Goal: Information Seeking & Learning: Learn about a topic

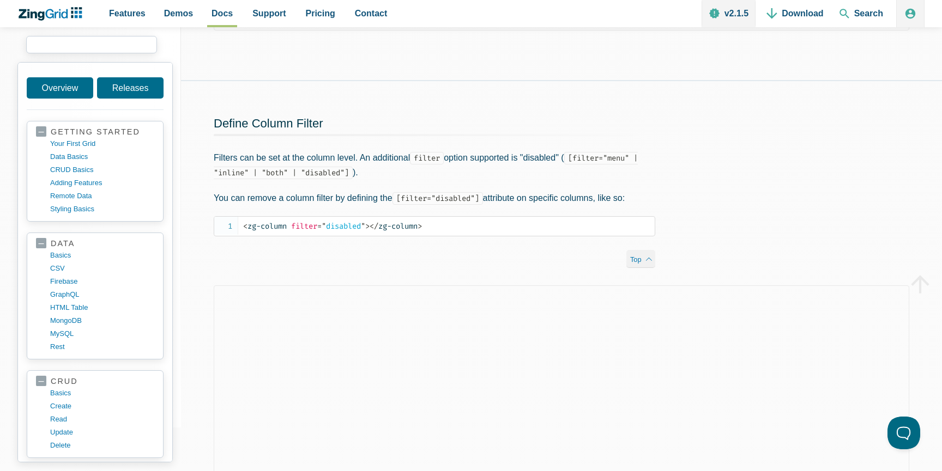
click at [76, 47] on input "search input" at bounding box center [91, 44] width 131 height 17
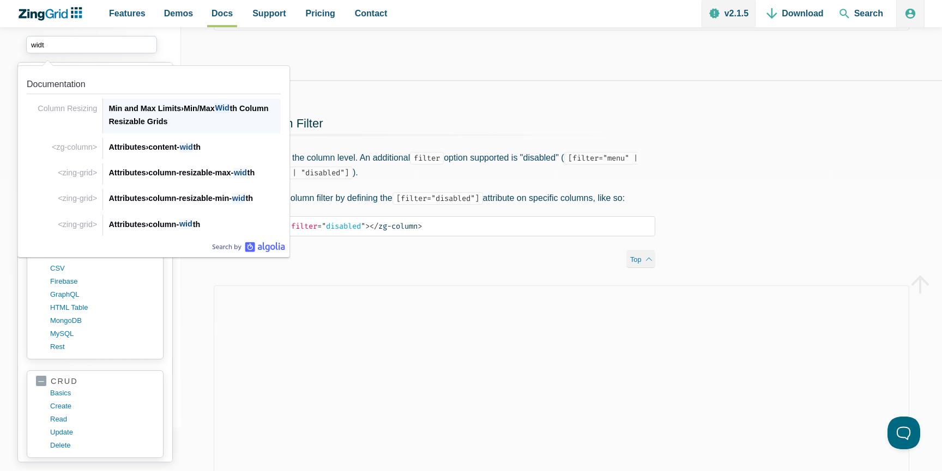
type input "width"
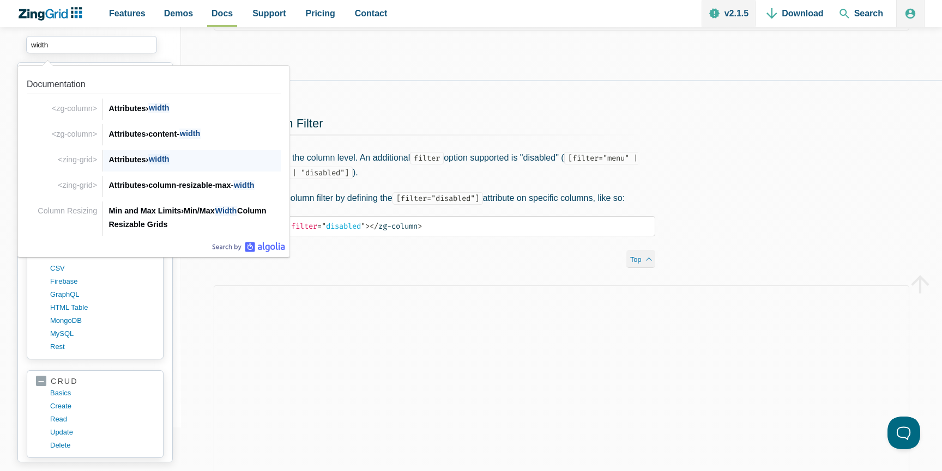
click at [180, 162] on div "Attributes › width" at bounding box center [194, 159] width 172 height 13
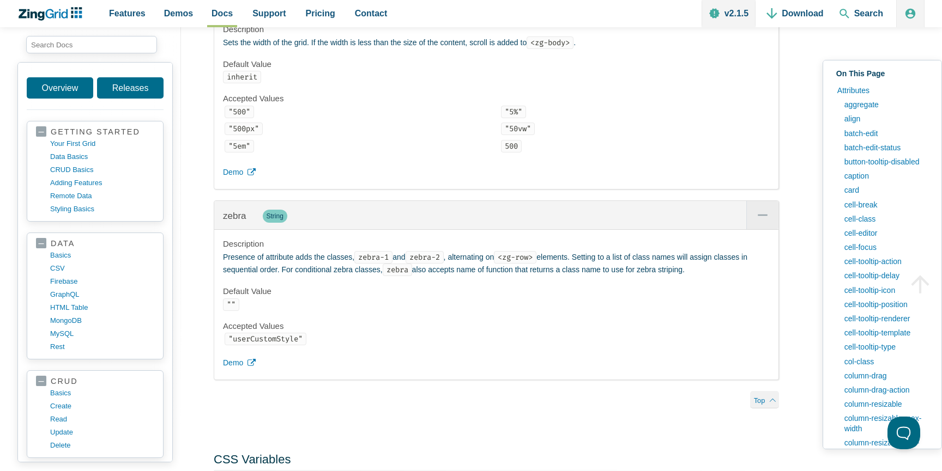
scroll to position [25245, 0]
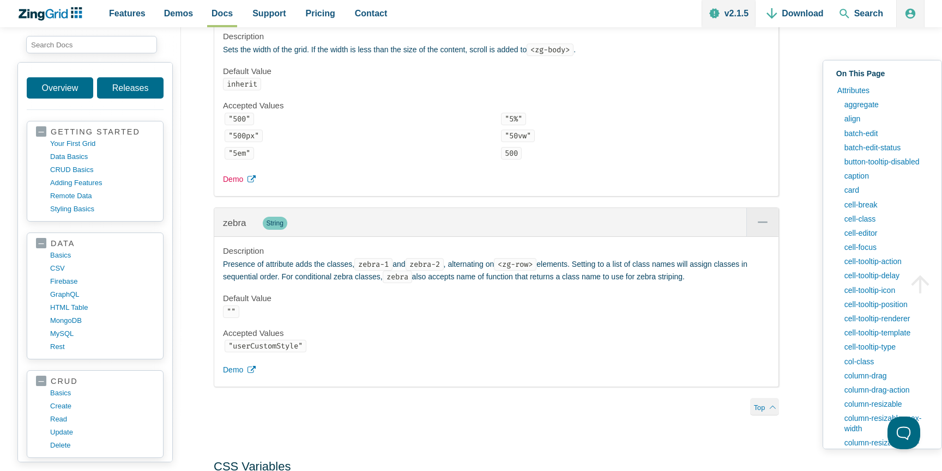
click at [236, 186] on span "Demo" at bounding box center [233, 179] width 20 height 13
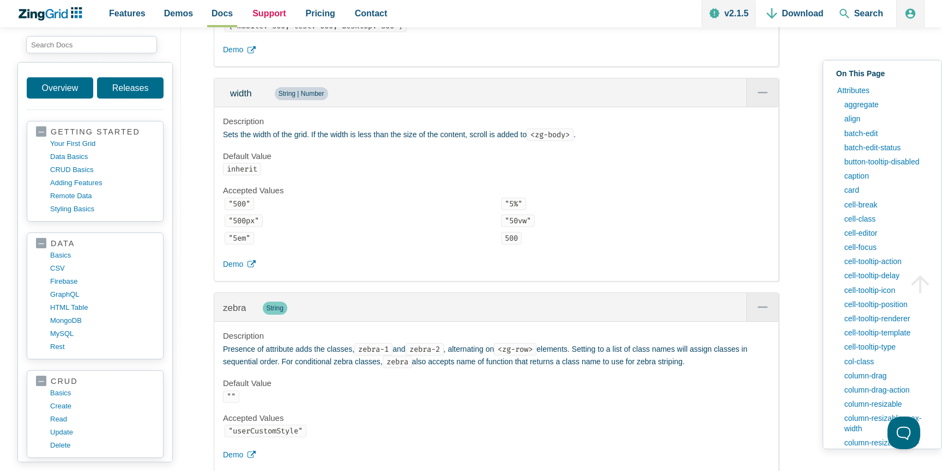
scroll to position [25106, 0]
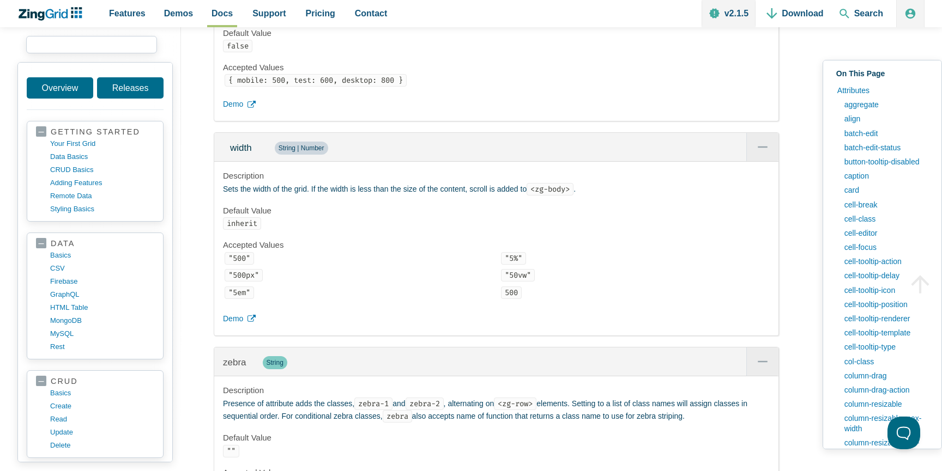
click at [91, 47] on input "search input" at bounding box center [91, 44] width 131 height 17
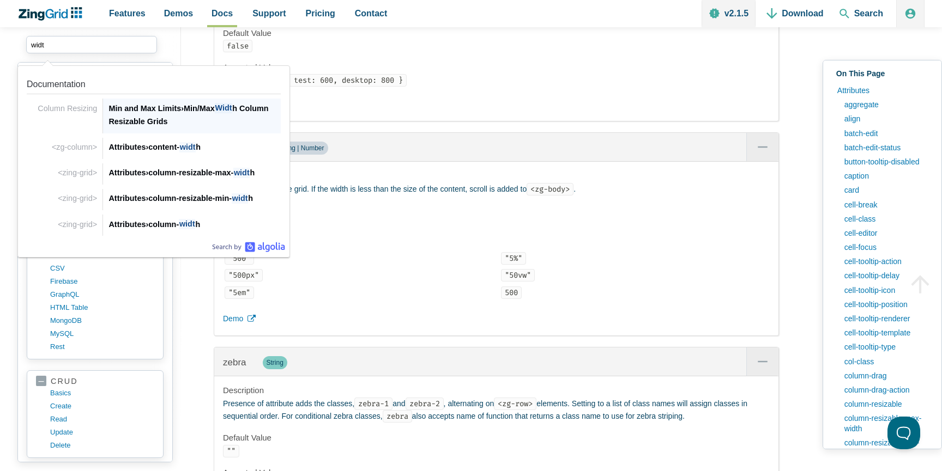
type input "width"
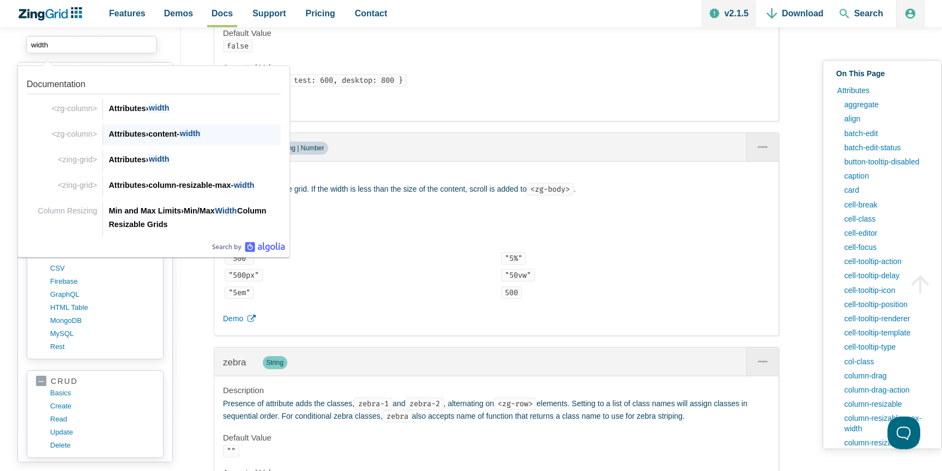
click at [184, 136] on span "width" at bounding box center [189, 134] width 21 height 10
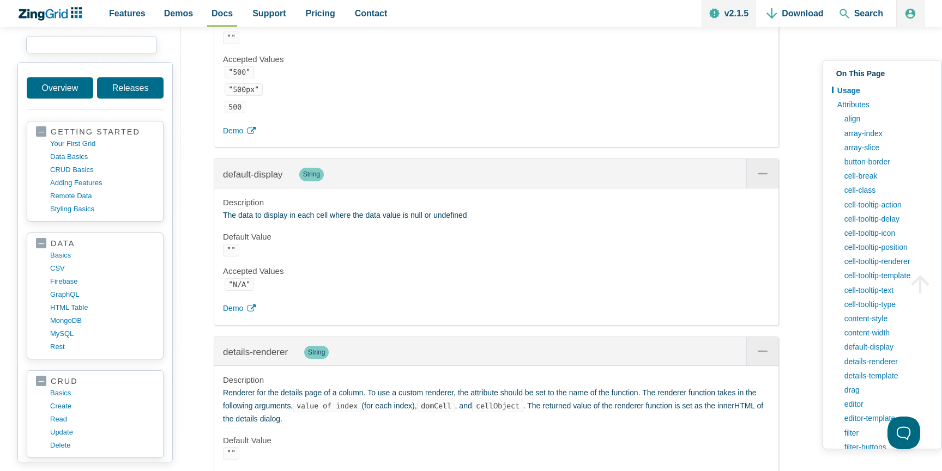
click at [111, 52] on input "search input" at bounding box center [91, 44] width 131 height 17
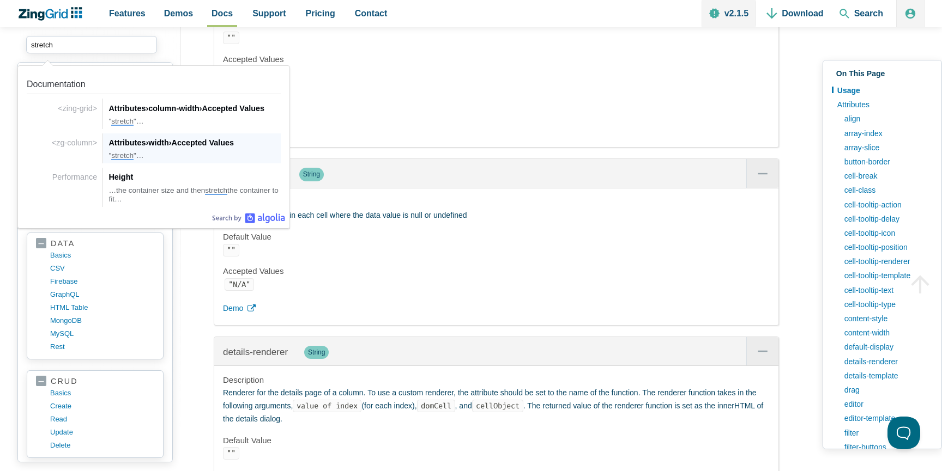
click at [152, 152] on div "" stretch "…" at bounding box center [194, 156] width 172 height 9
type input "stretch"
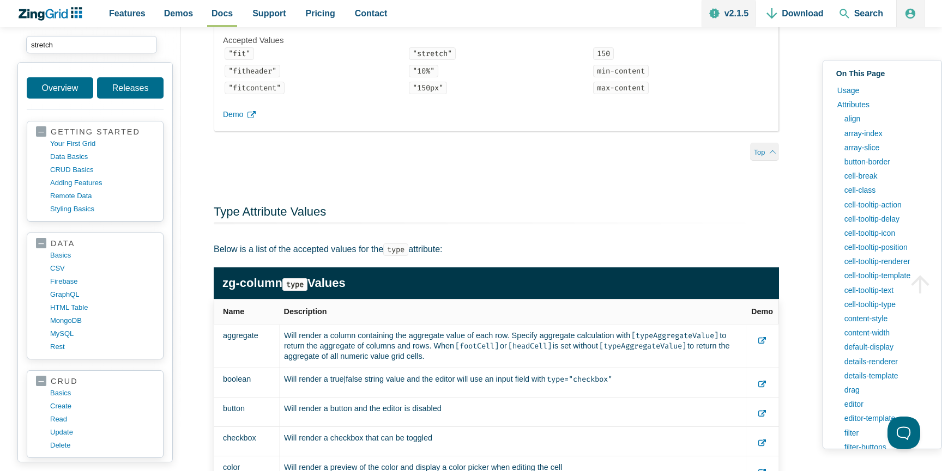
scroll to position [24573, 0]
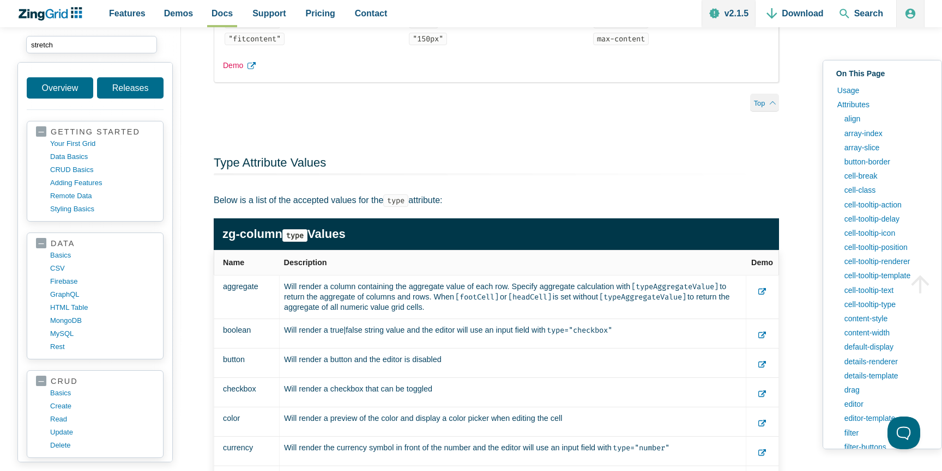
click at [247, 70] on icon "App Content" at bounding box center [251, 66] width 8 height 8
